Goal: Find specific page/section: Find specific page/section

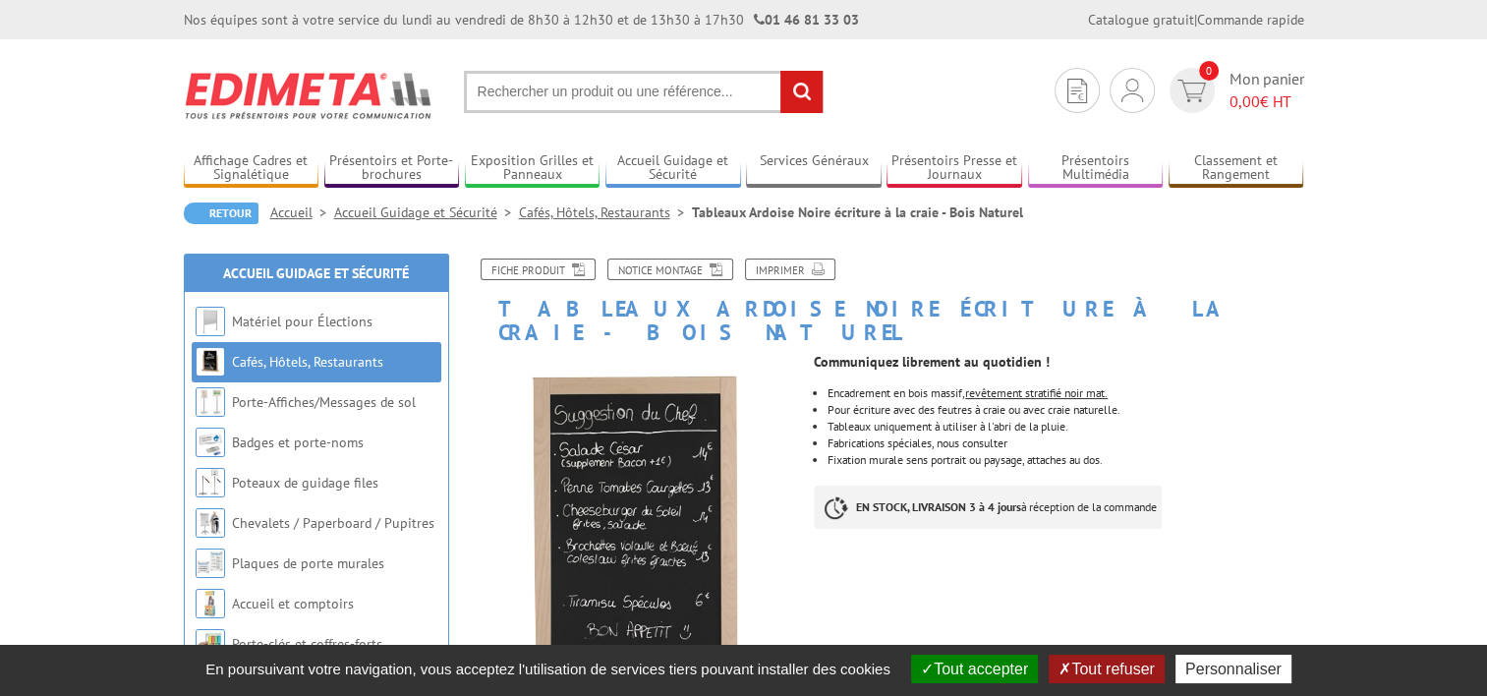
click at [626, 214] on link "Cafés, Hôtels, Restaurants" at bounding box center [605, 212] width 173 height 18
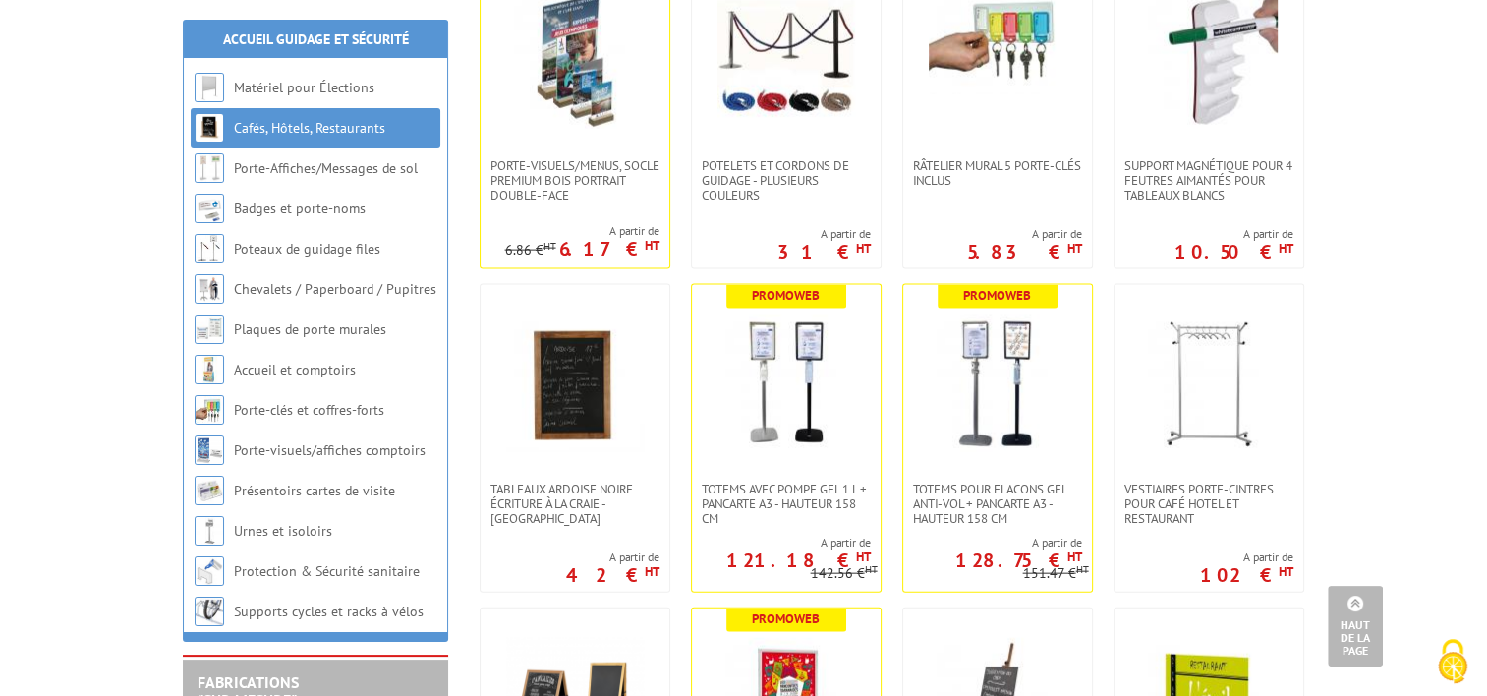
scroll to position [4356, 0]
click at [564, 499] on span "Tableaux Ardoise Noire écriture à la craie - [GEOGRAPHIC_DATA]" at bounding box center [574, 504] width 169 height 44
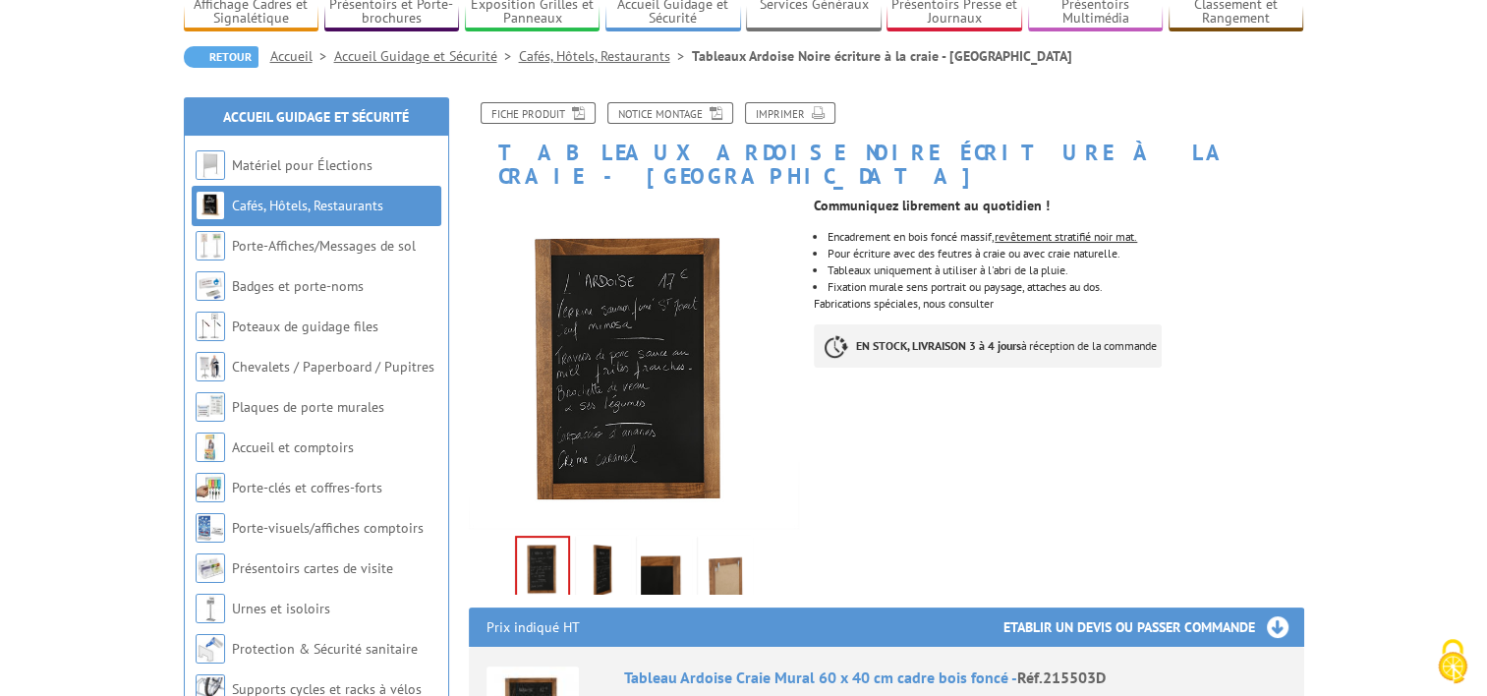
scroll to position [157, 0]
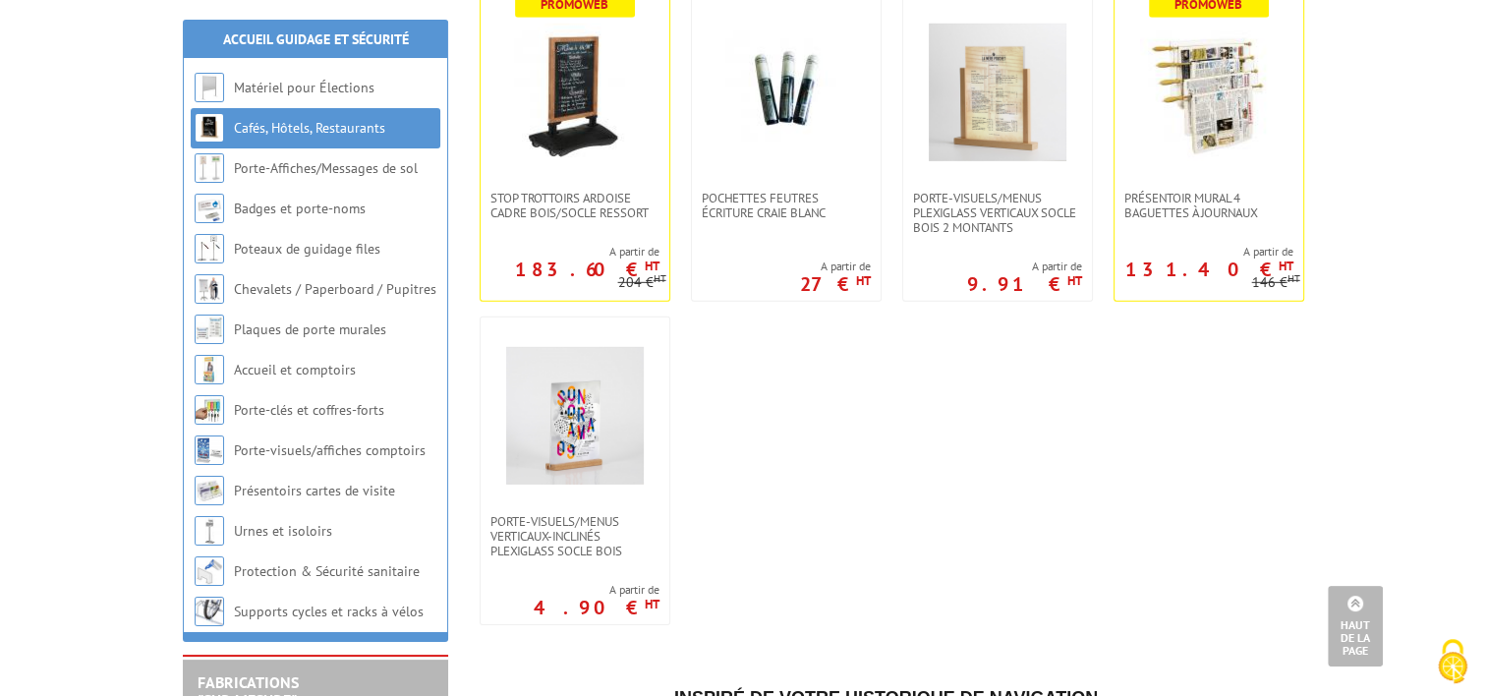
scroll to position [6039, 0]
